Goal: Task Accomplishment & Management: Use online tool/utility

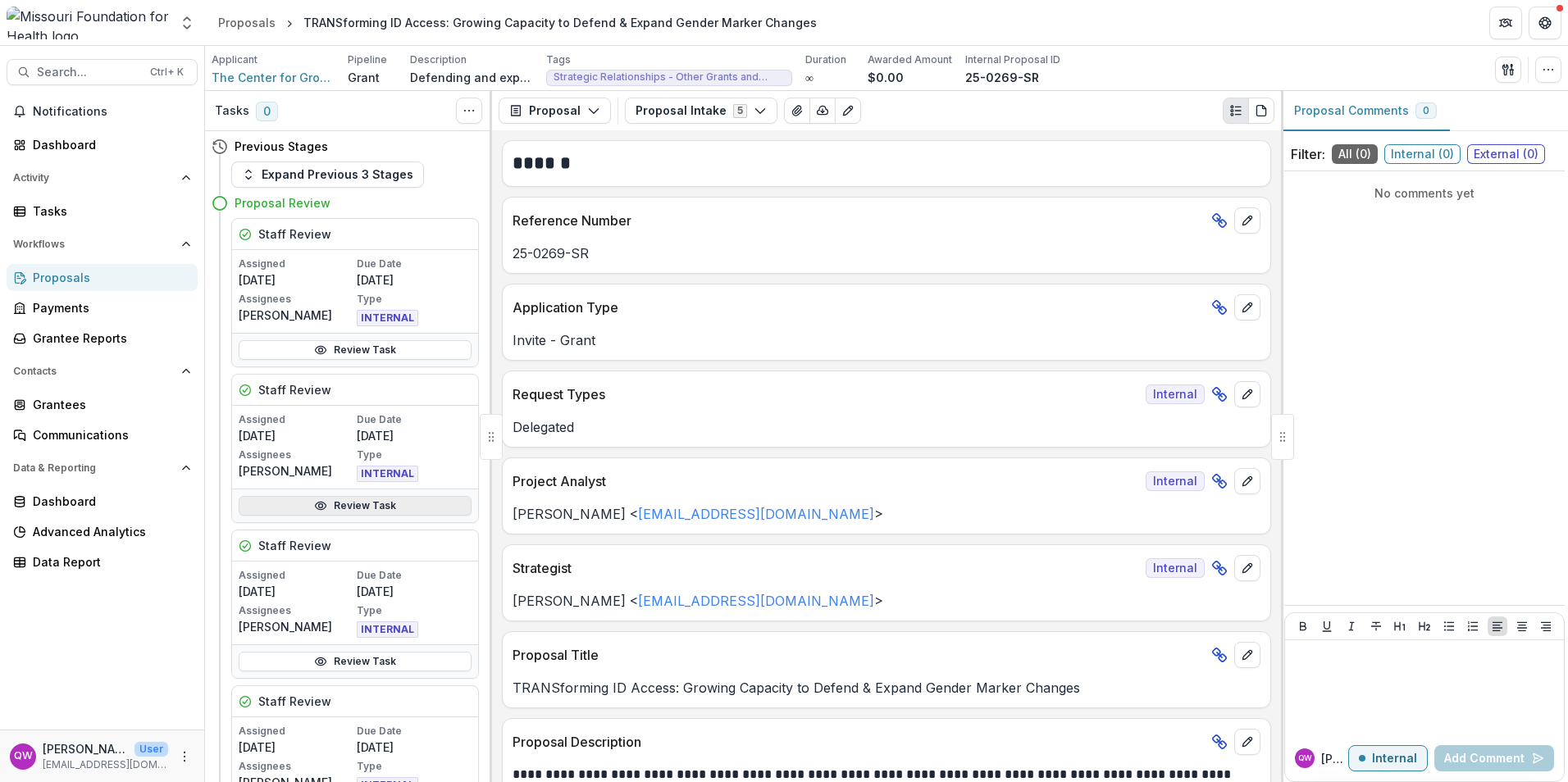
click at [334, 506] on link "Review Task" at bounding box center [355, 506] width 233 height 20
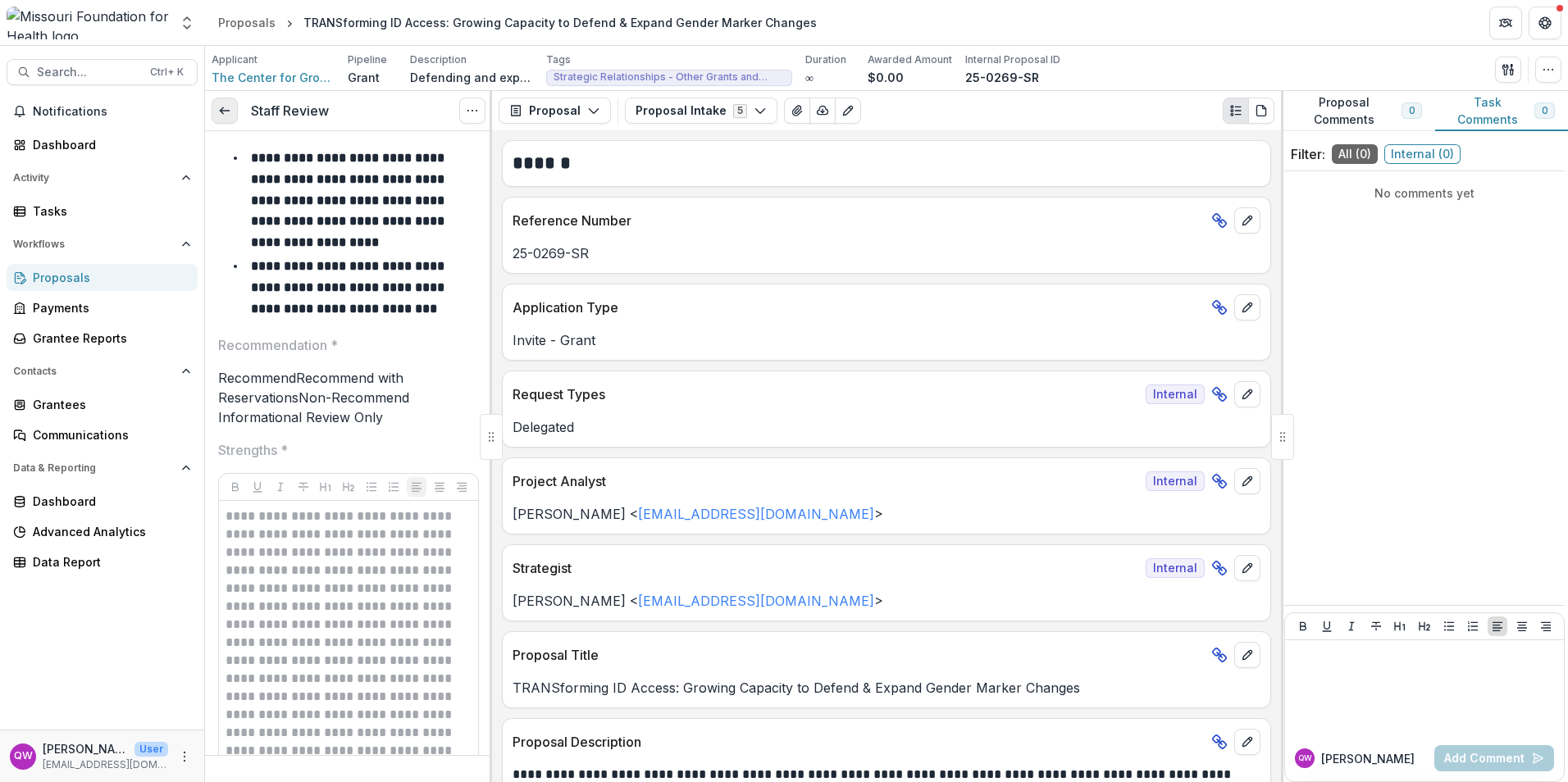
click at [218, 103] on link at bounding box center [225, 110] width 27 height 27
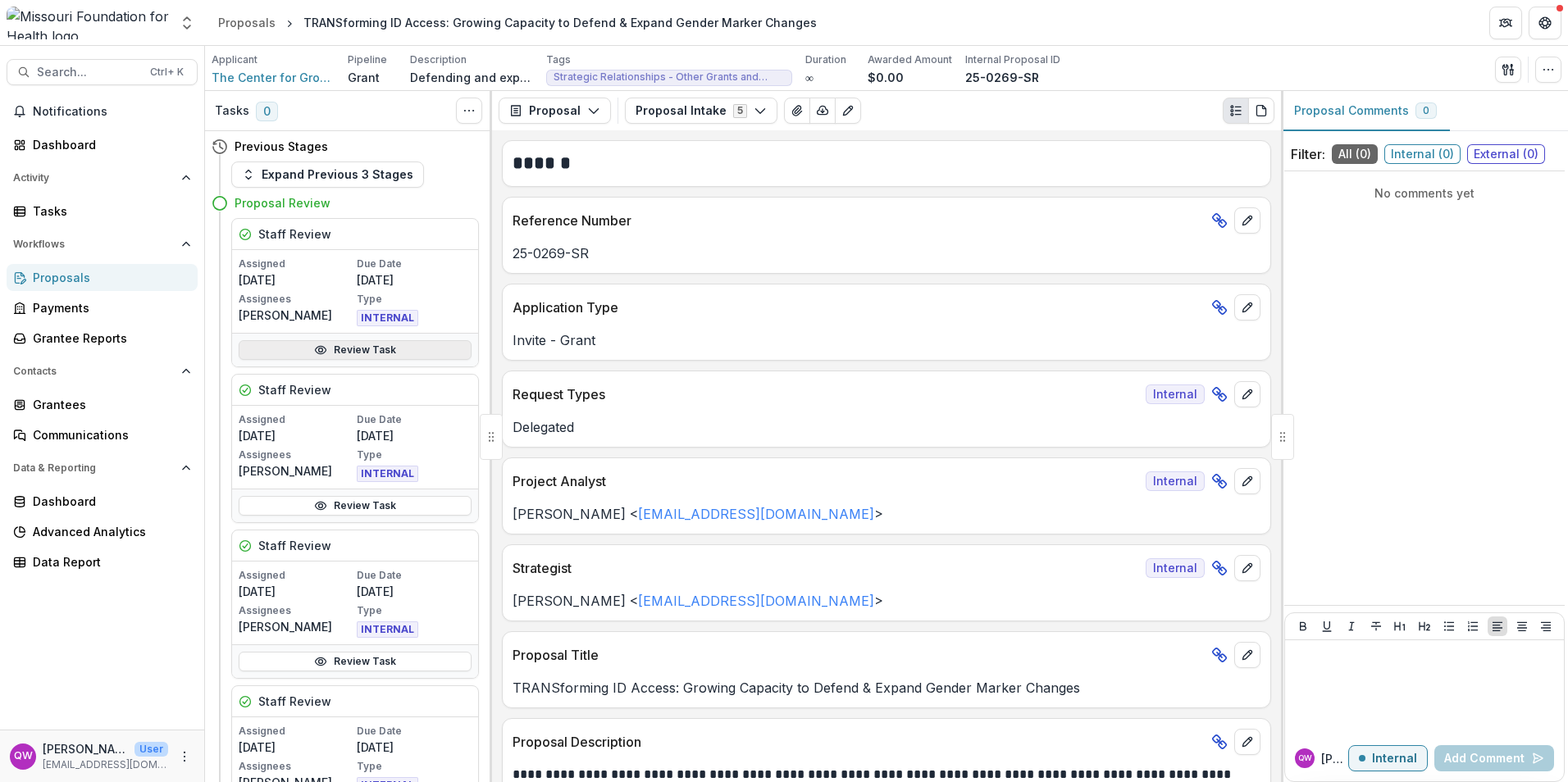
click at [363, 356] on link "Review Task" at bounding box center [355, 350] width 233 height 20
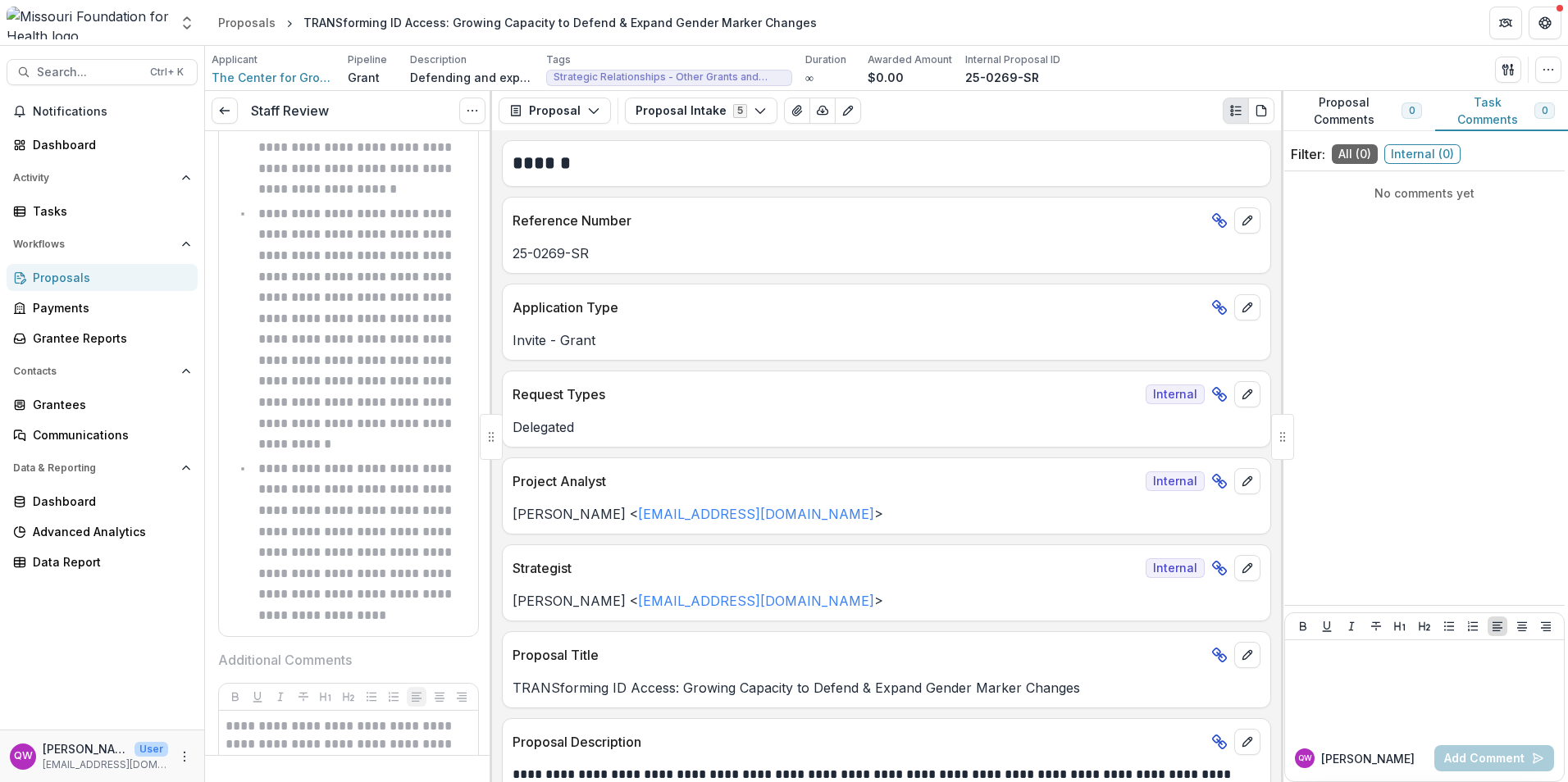
scroll to position [1065, 0]
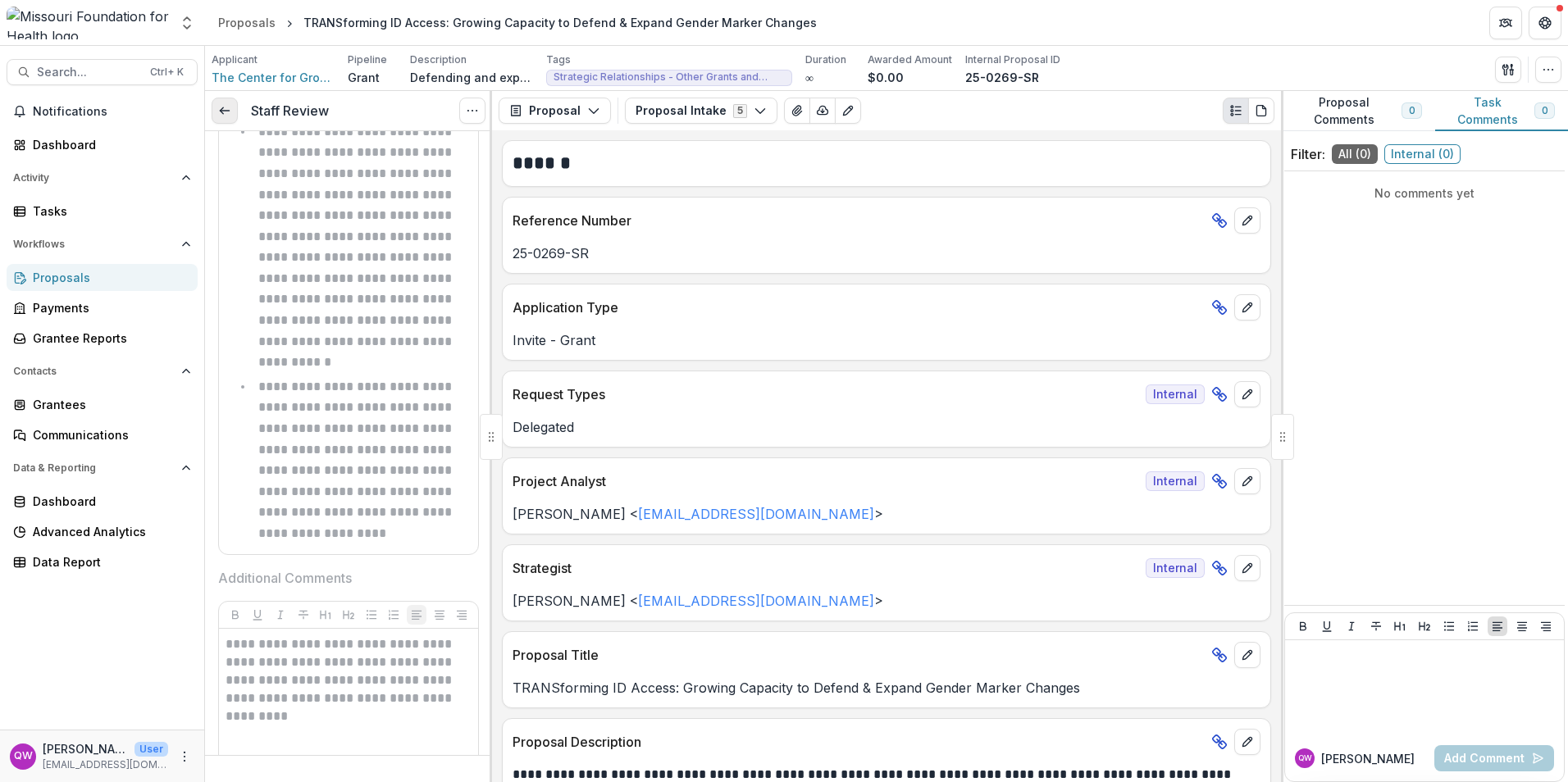
click at [219, 119] on link at bounding box center [225, 110] width 27 height 27
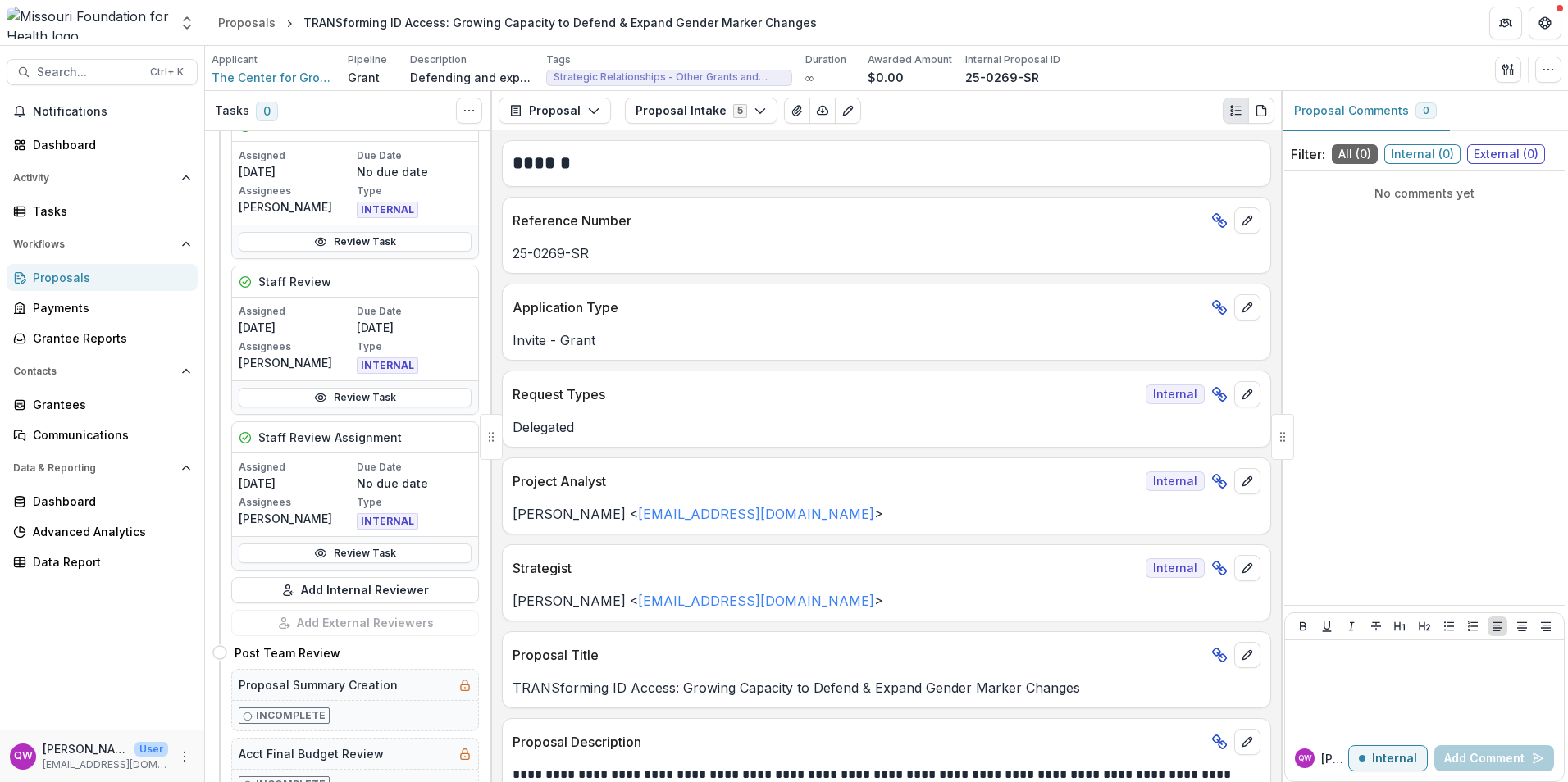
scroll to position [737, 0]
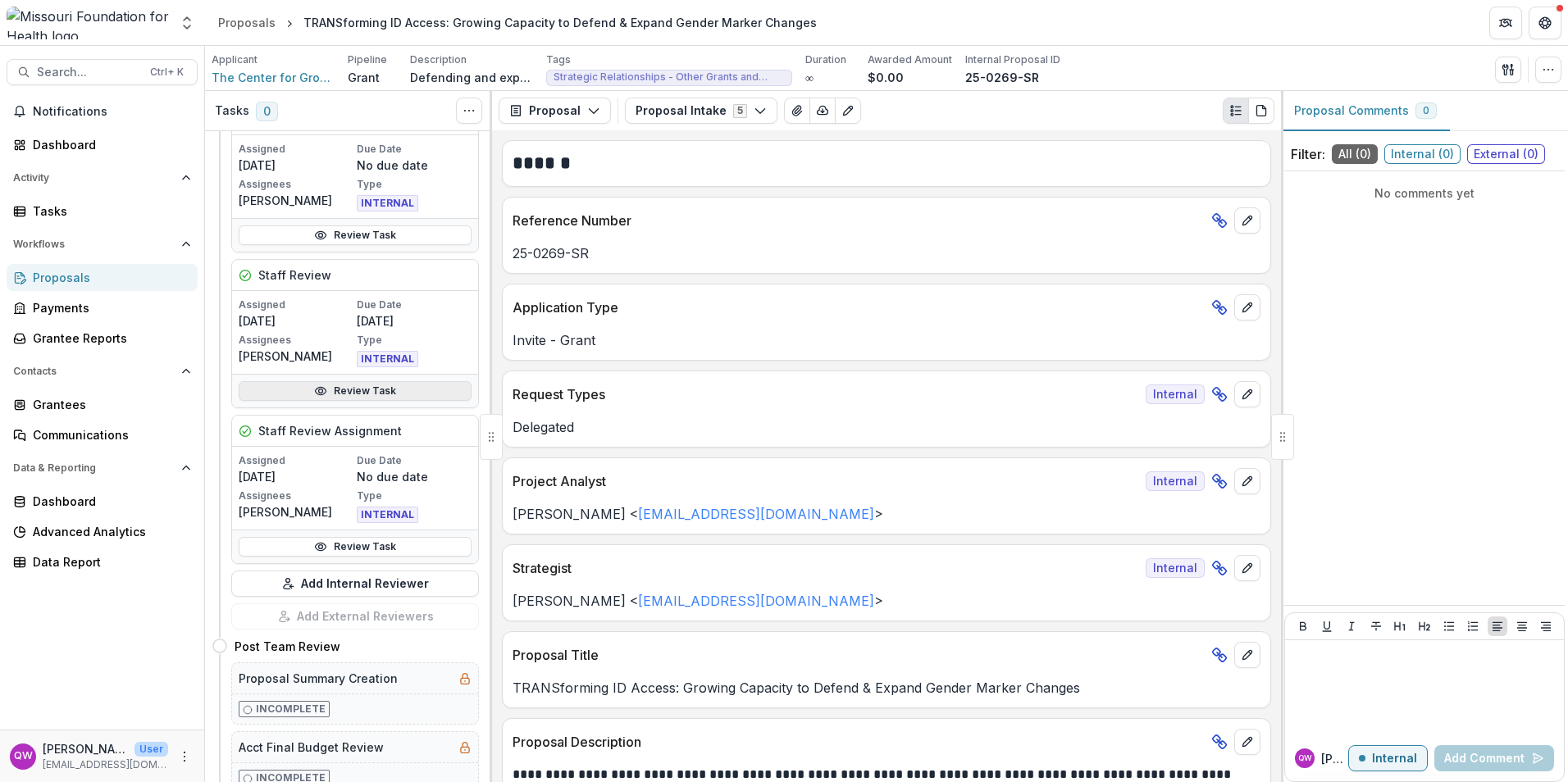
click at [326, 391] on link "Review Task" at bounding box center [355, 391] width 233 height 20
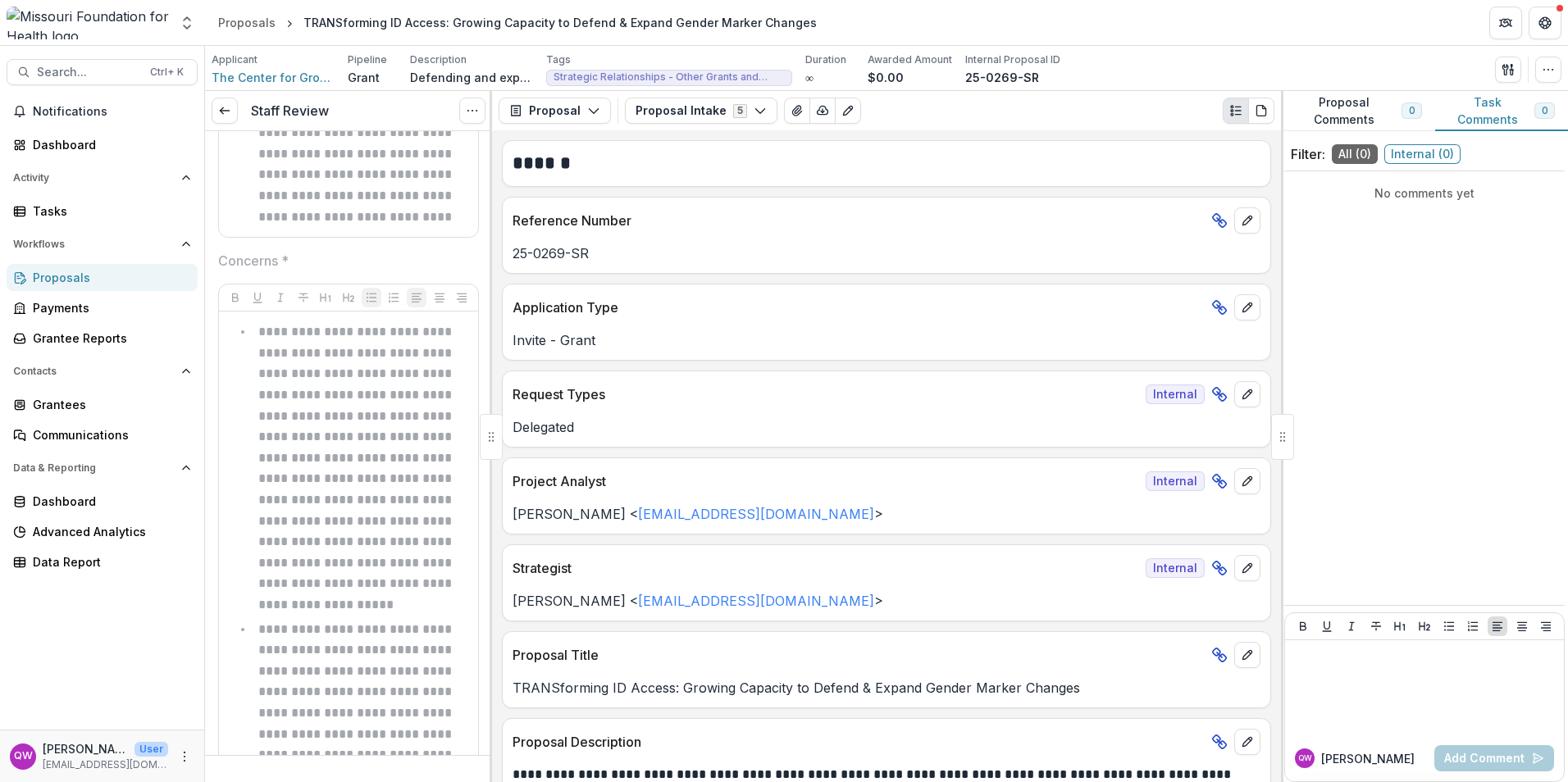
scroll to position [1721, 0]
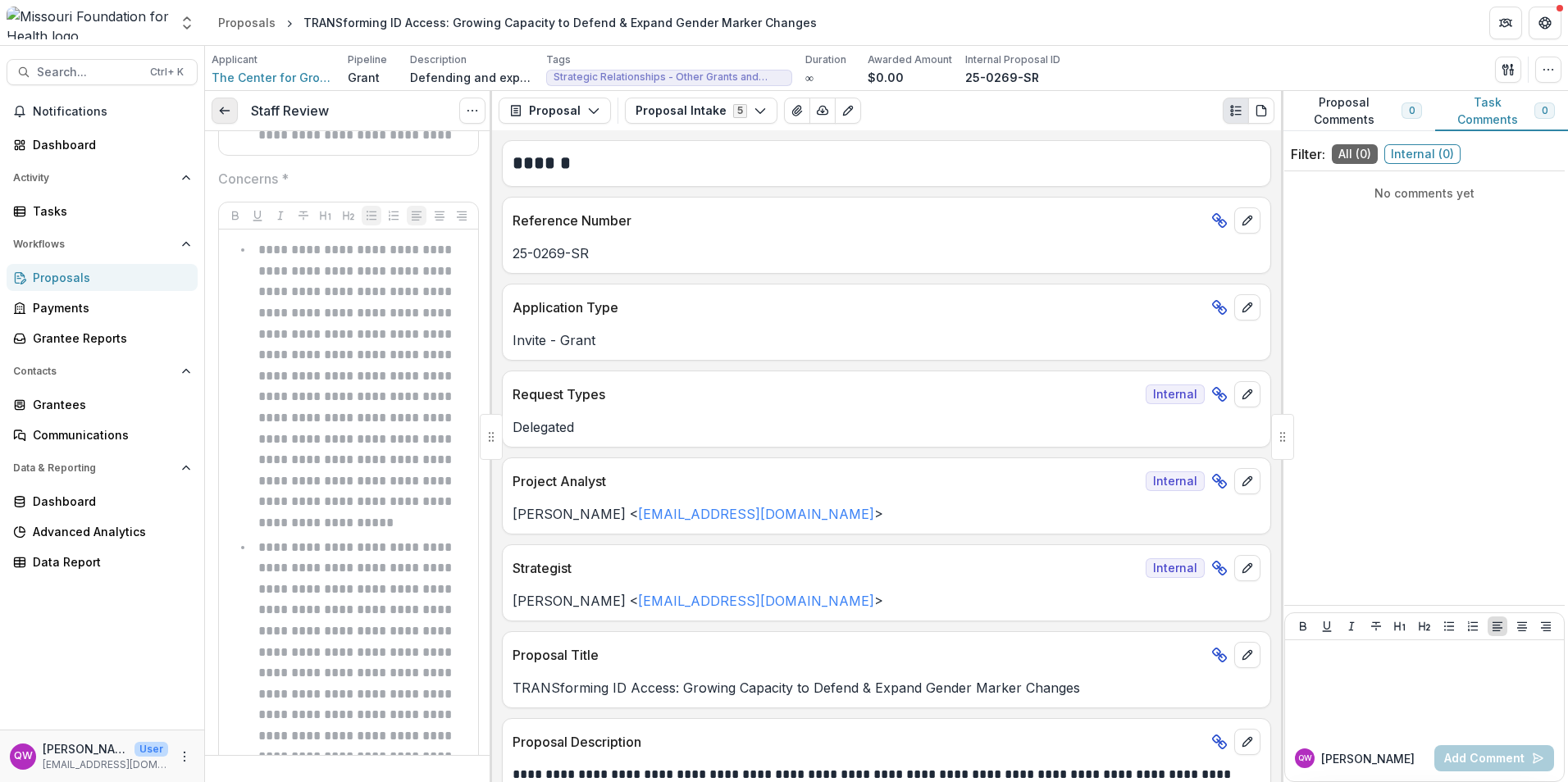
click at [215, 108] on link at bounding box center [225, 110] width 27 height 27
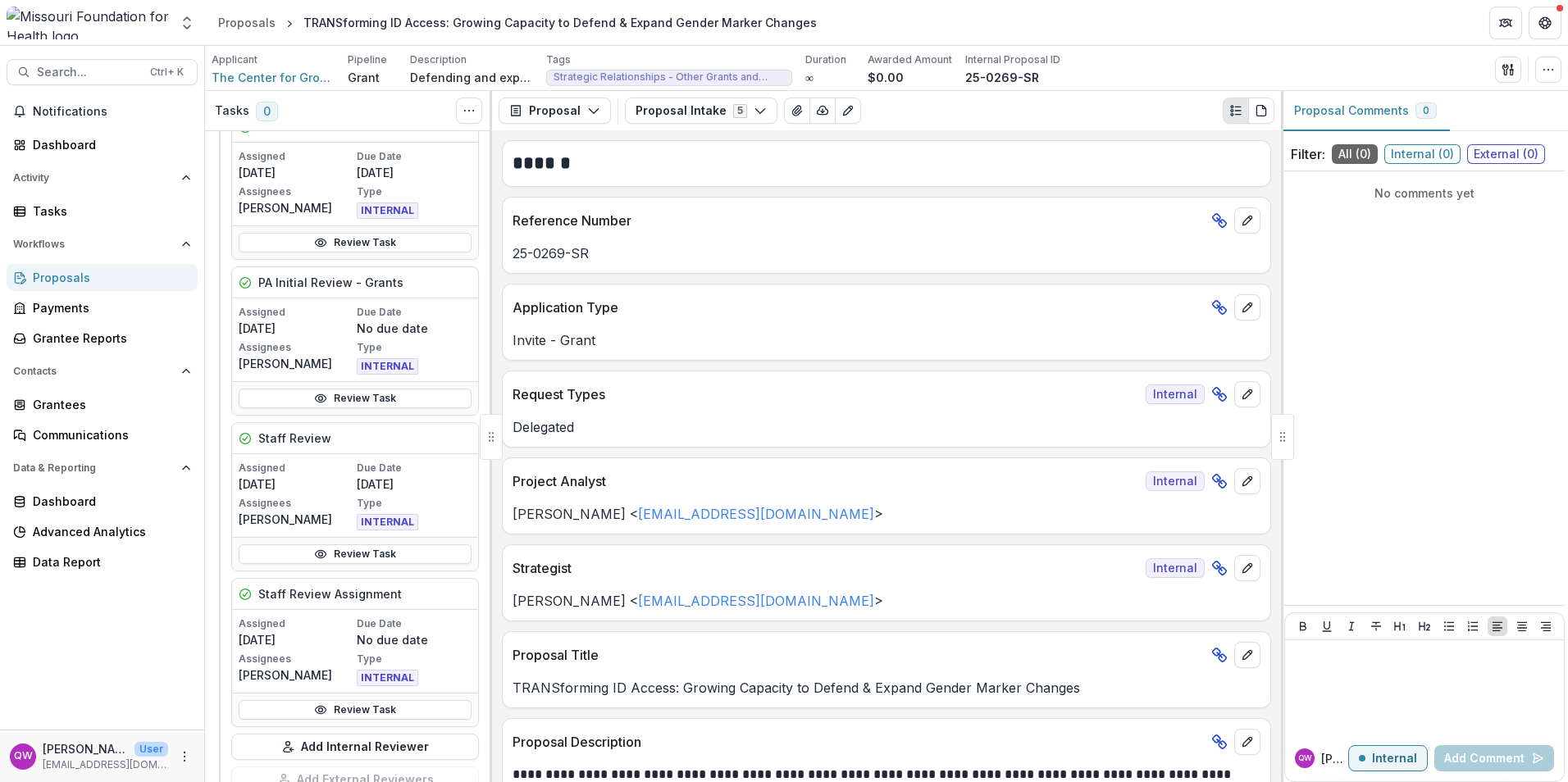
scroll to position [656, 0]
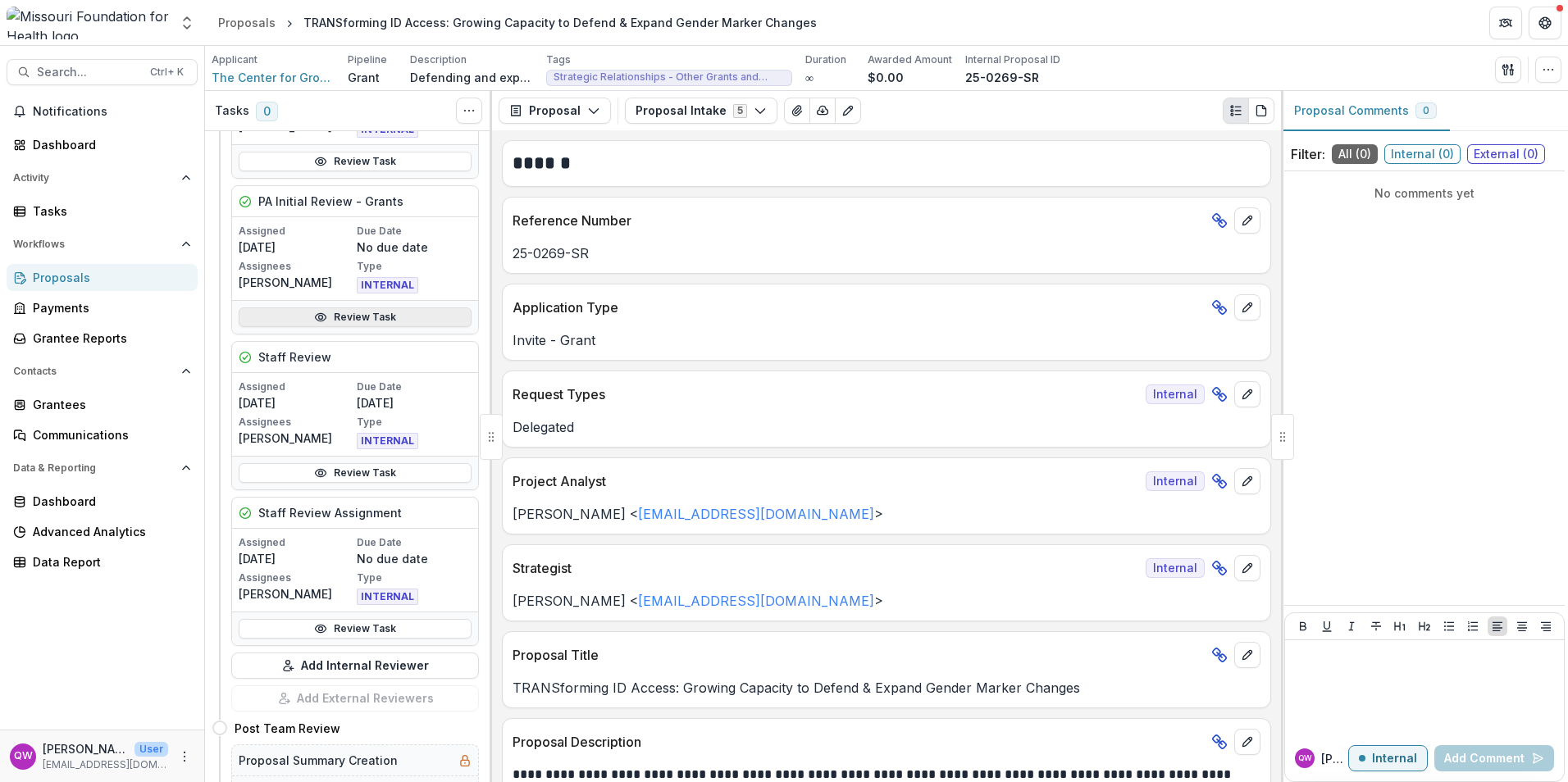
click at [267, 315] on link "Review Task" at bounding box center [355, 317] width 233 height 20
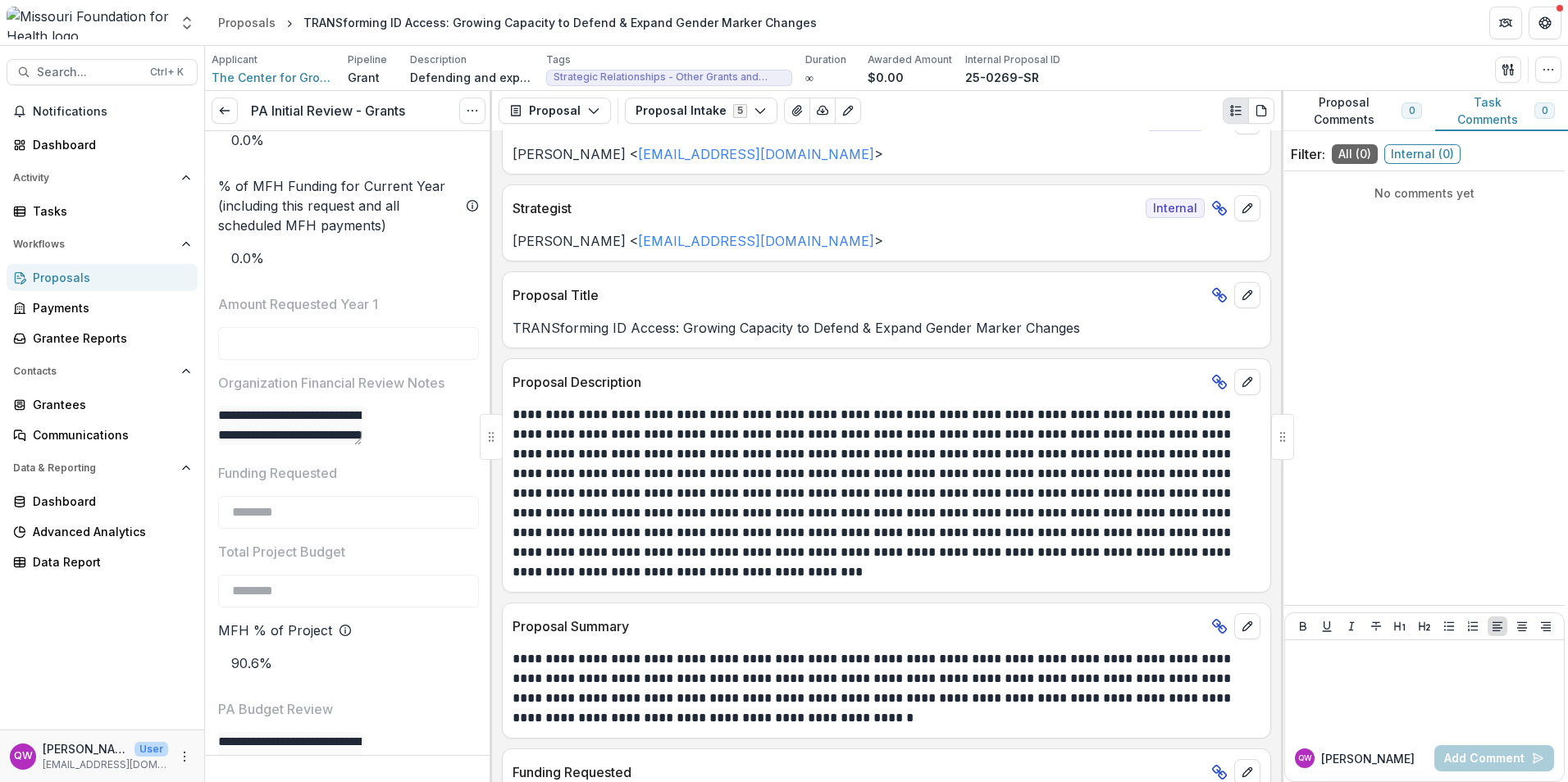
scroll to position [410, 0]
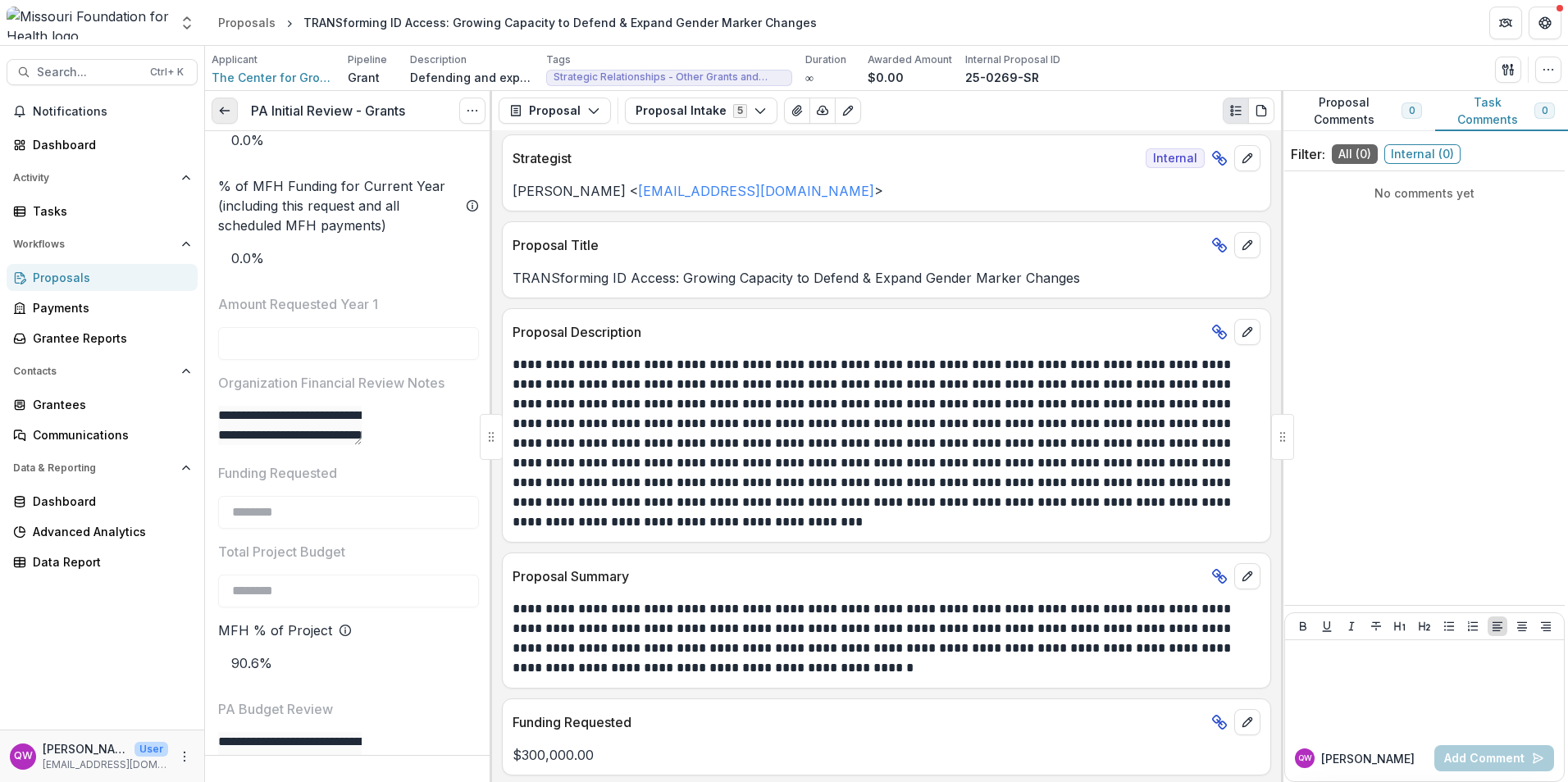
click at [222, 110] on line at bounding box center [224, 110] width 9 height 0
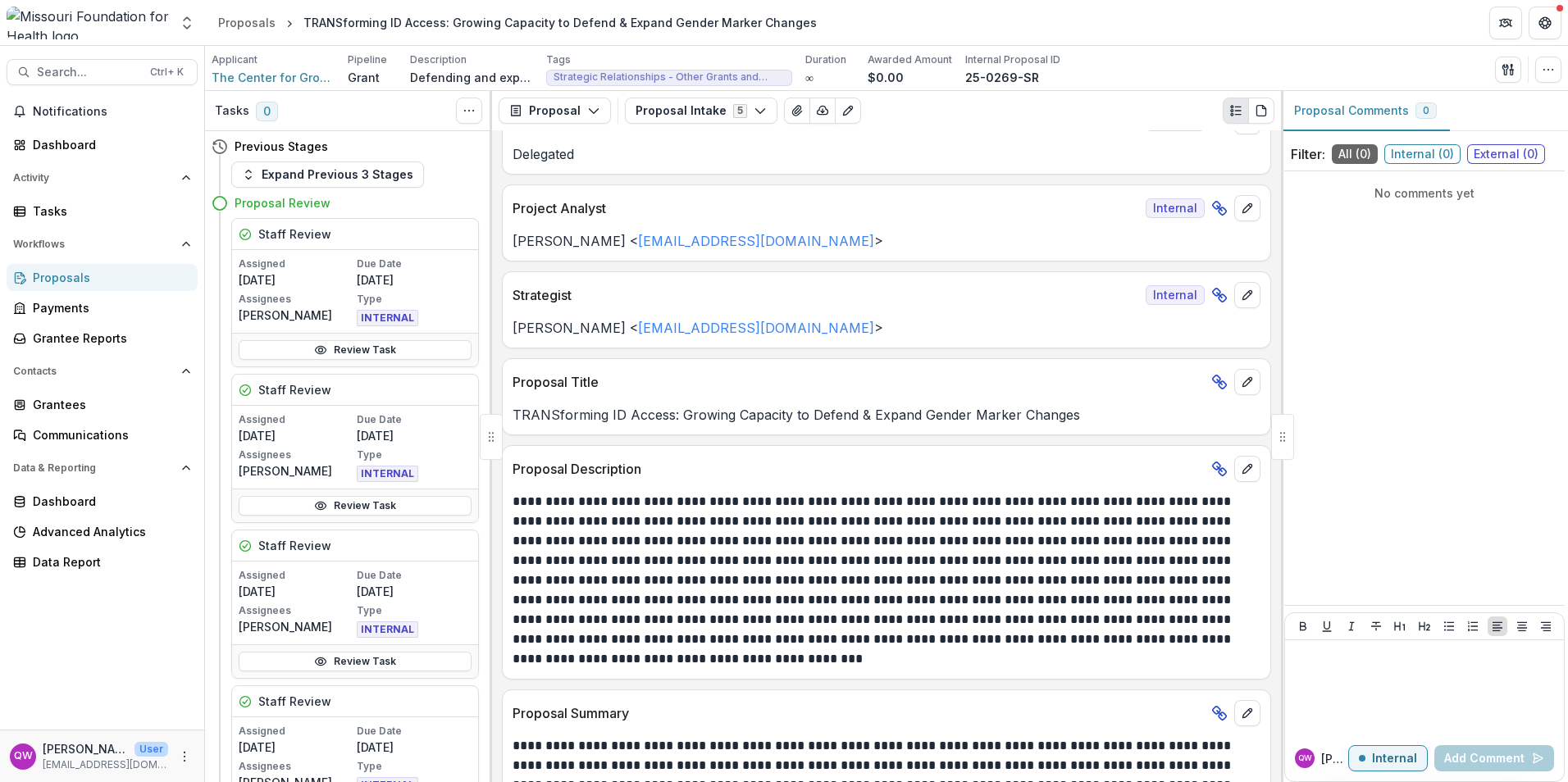
scroll to position [328, 0]
